Goal: Entertainment & Leisure: Consume media (video, audio)

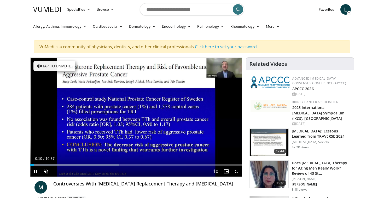
click at [34, 172] on span "Video Player" at bounding box center [35, 171] width 10 height 10
click at [35, 172] on span "Video Player" at bounding box center [35, 171] width 10 height 10
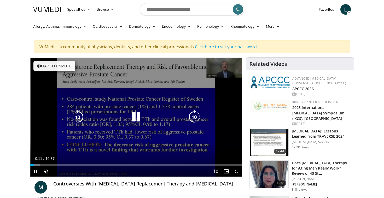
click at [135, 119] on icon "Video Player" at bounding box center [136, 117] width 15 height 15
click at [54, 66] on button "Tap to unmute" at bounding box center [54, 66] width 42 height 10
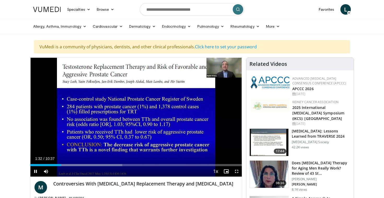
click at [35, 170] on span "Video Player" at bounding box center [35, 171] width 10 height 10
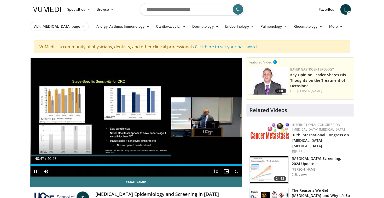
click at [35, 170] on span "Video Player" at bounding box center [35, 171] width 10 height 10
click at [35, 172] on span "Video Player" at bounding box center [35, 171] width 10 height 10
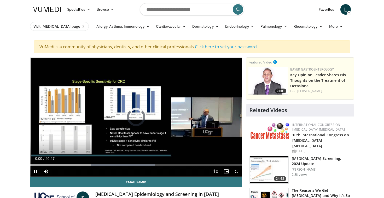
click at [33, 170] on span "Video Player" at bounding box center [35, 171] width 10 height 10
